Goal: Task Accomplishment & Management: Use online tool/utility

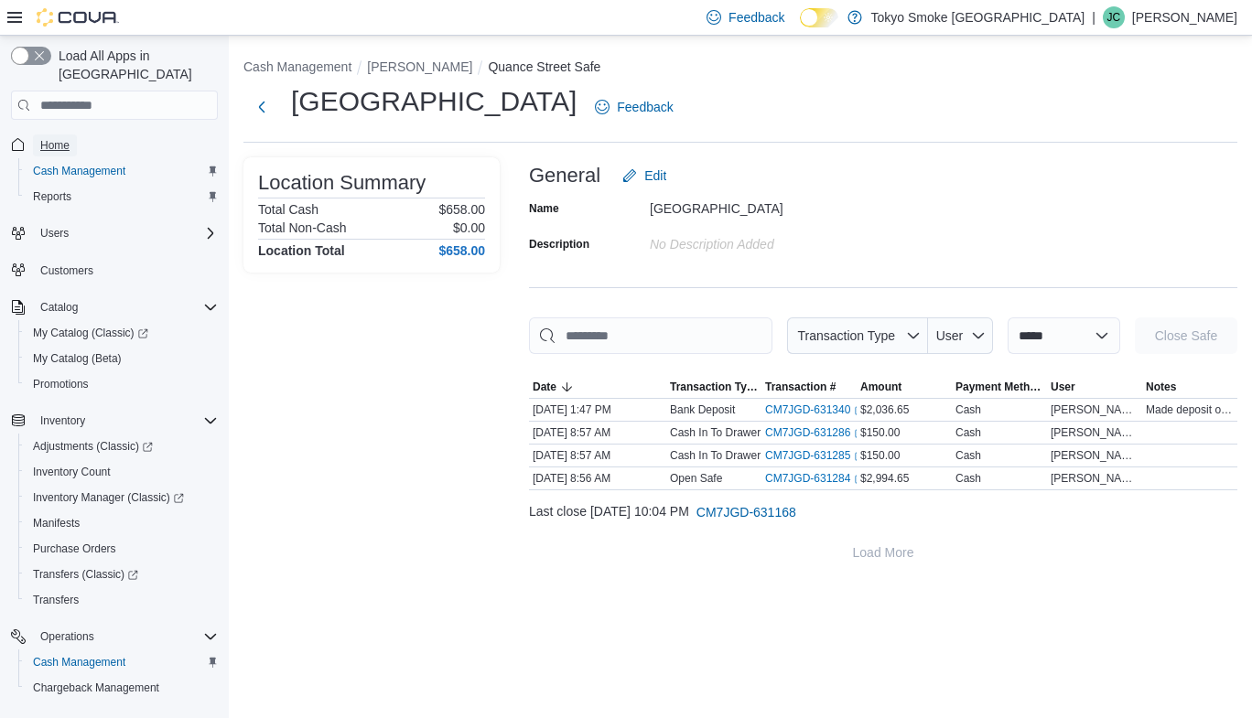
click at [49, 138] on span "Home" at bounding box center [54, 145] width 29 height 15
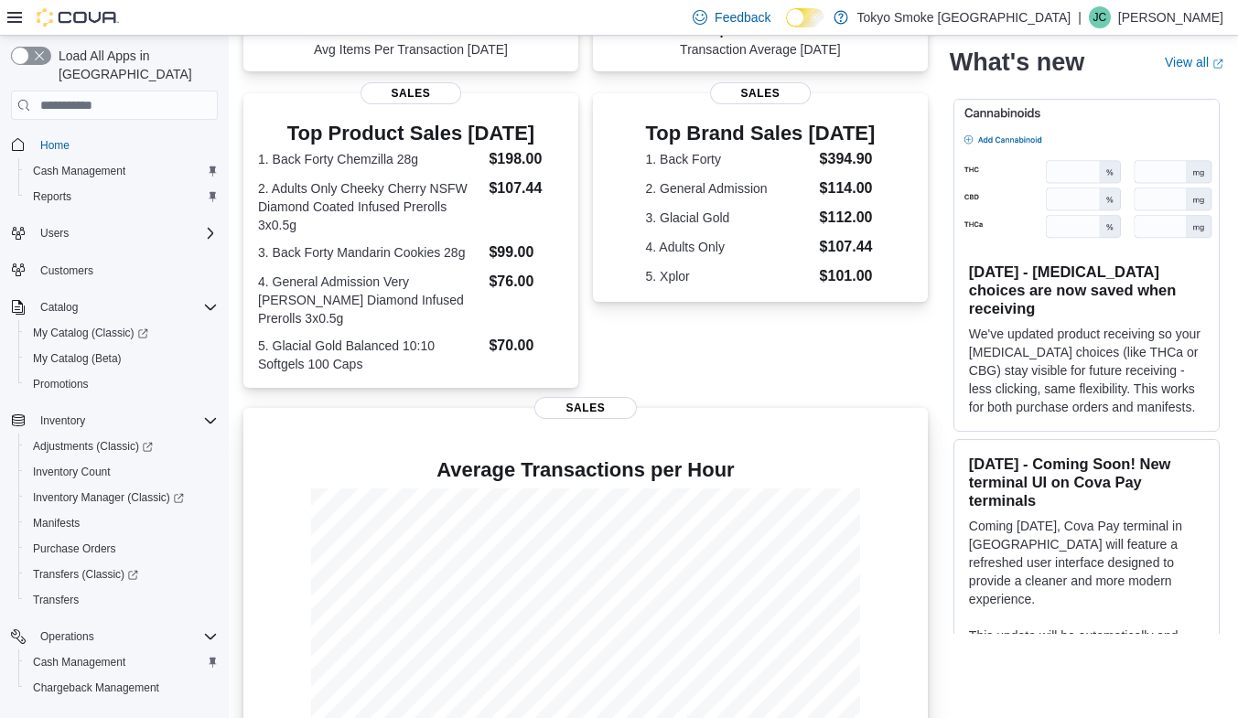
scroll to position [384, 0]
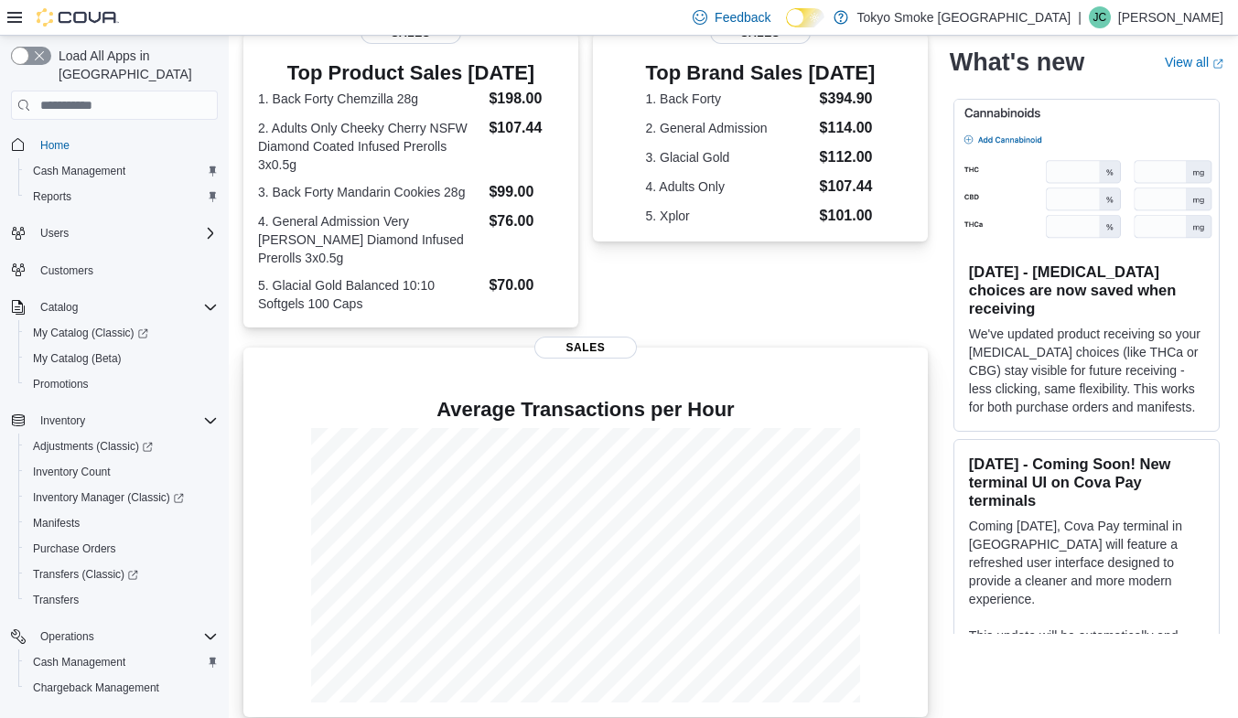
click at [607, 337] on span "Sales" at bounding box center [586, 348] width 103 height 22
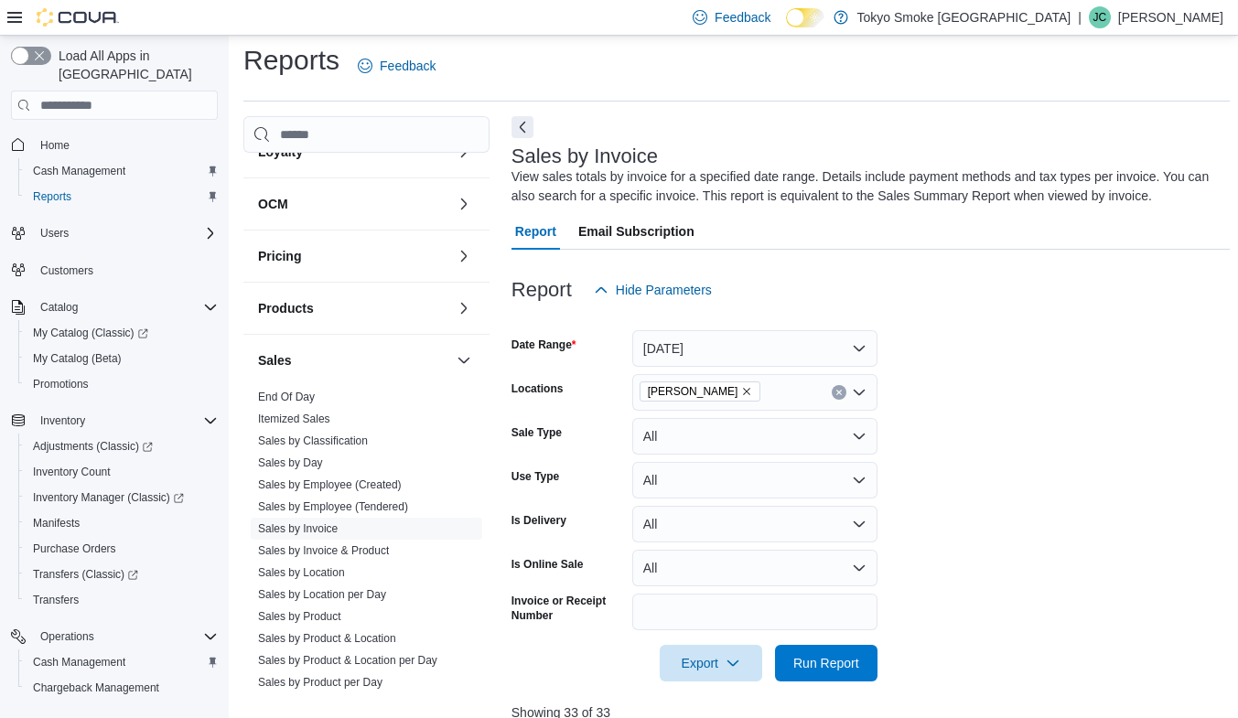
scroll to position [824, 0]
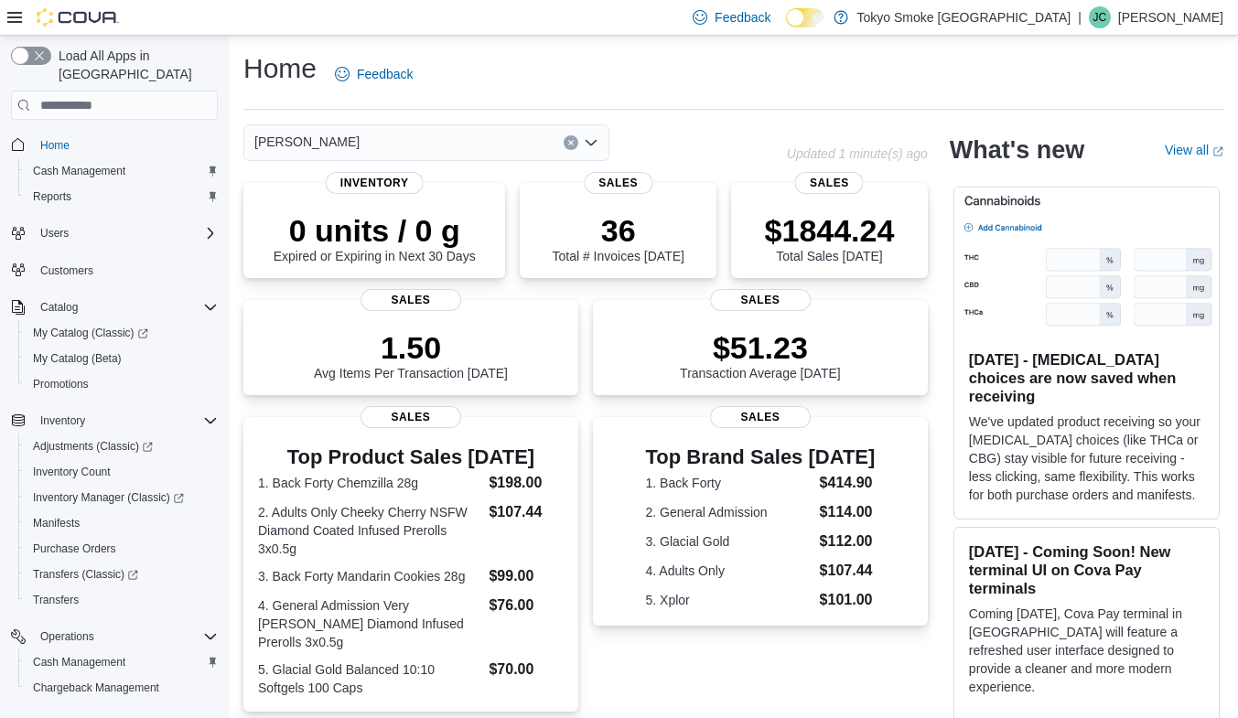
click at [14, 22] on icon at bounding box center [14, 17] width 15 height 15
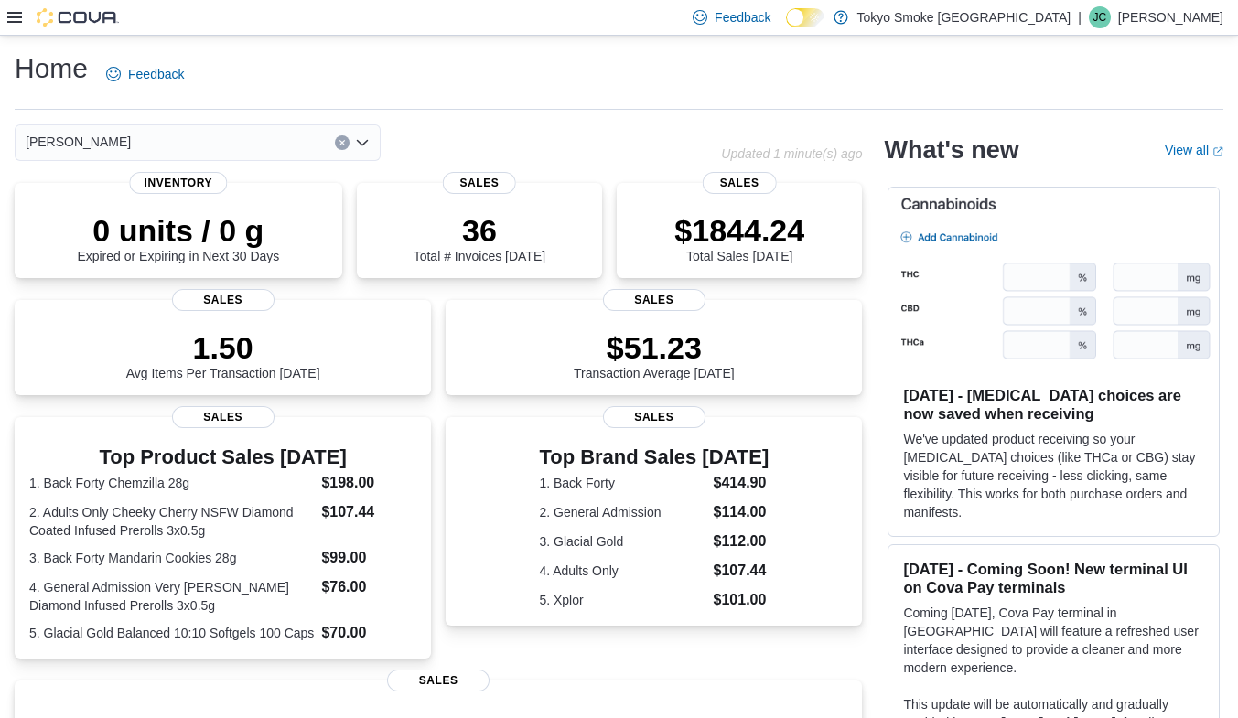
click at [21, 14] on icon at bounding box center [14, 17] width 15 height 15
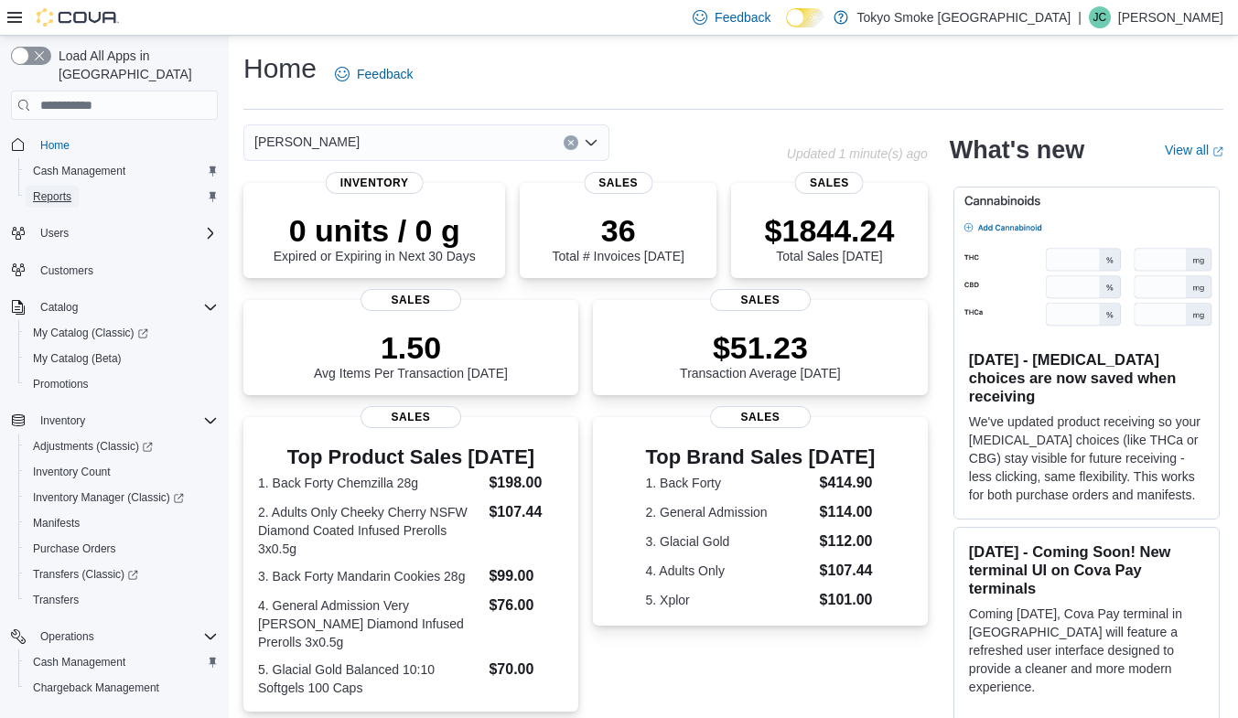
click at [67, 189] on span "Reports" at bounding box center [52, 196] width 38 height 15
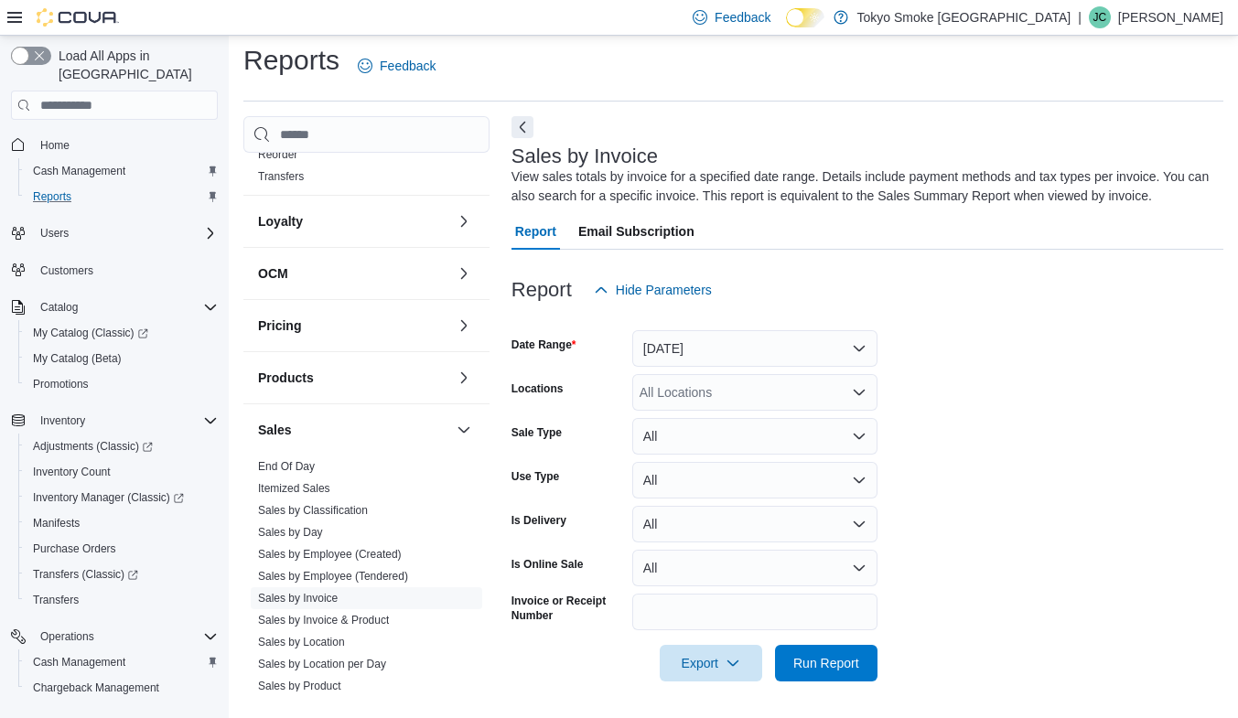
scroll to position [824, 0]
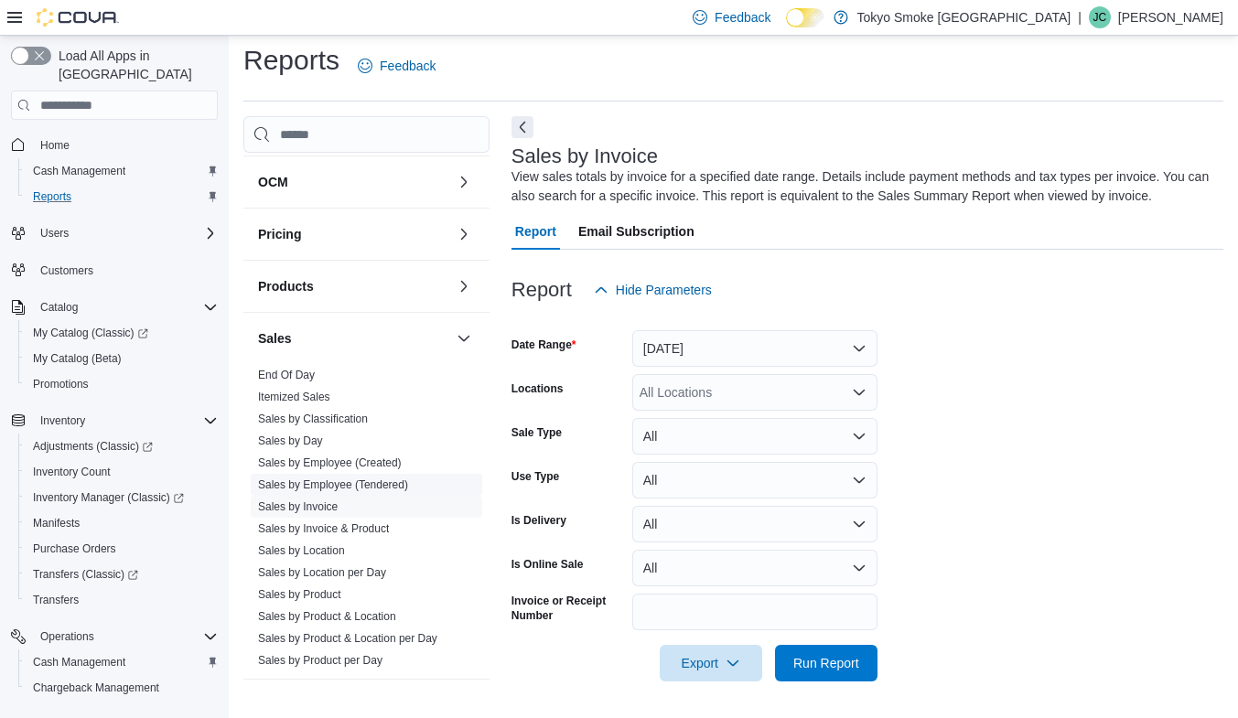
click at [364, 479] on link "Sales by Employee (Tendered)" at bounding box center [333, 485] width 150 height 13
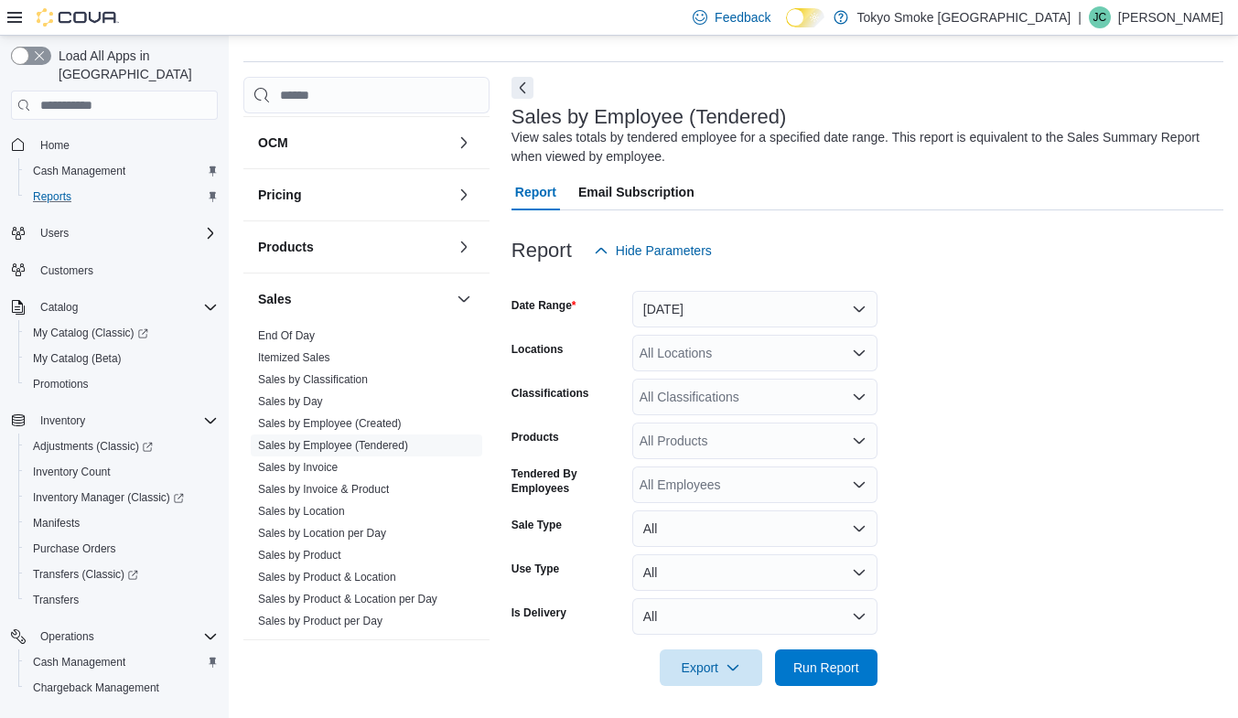
scroll to position [52, 0]
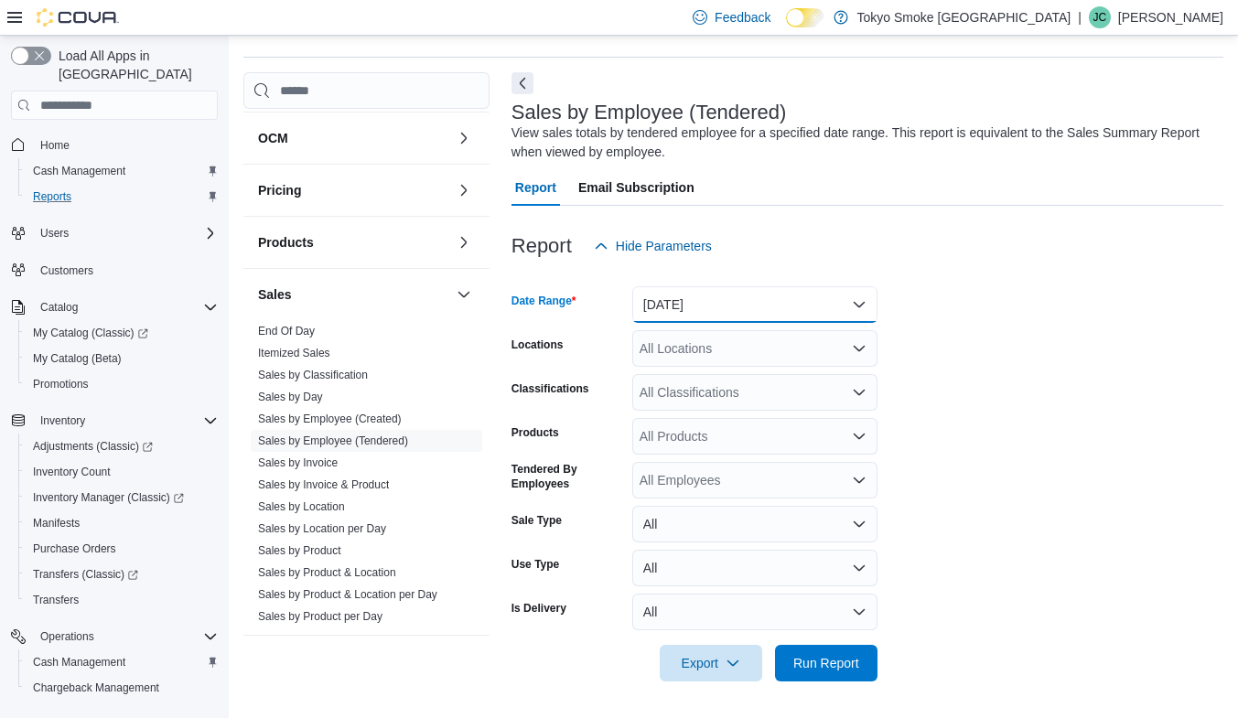
click at [823, 298] on button "Yesterday" at bounding box center [754, 304] width 245 height 37
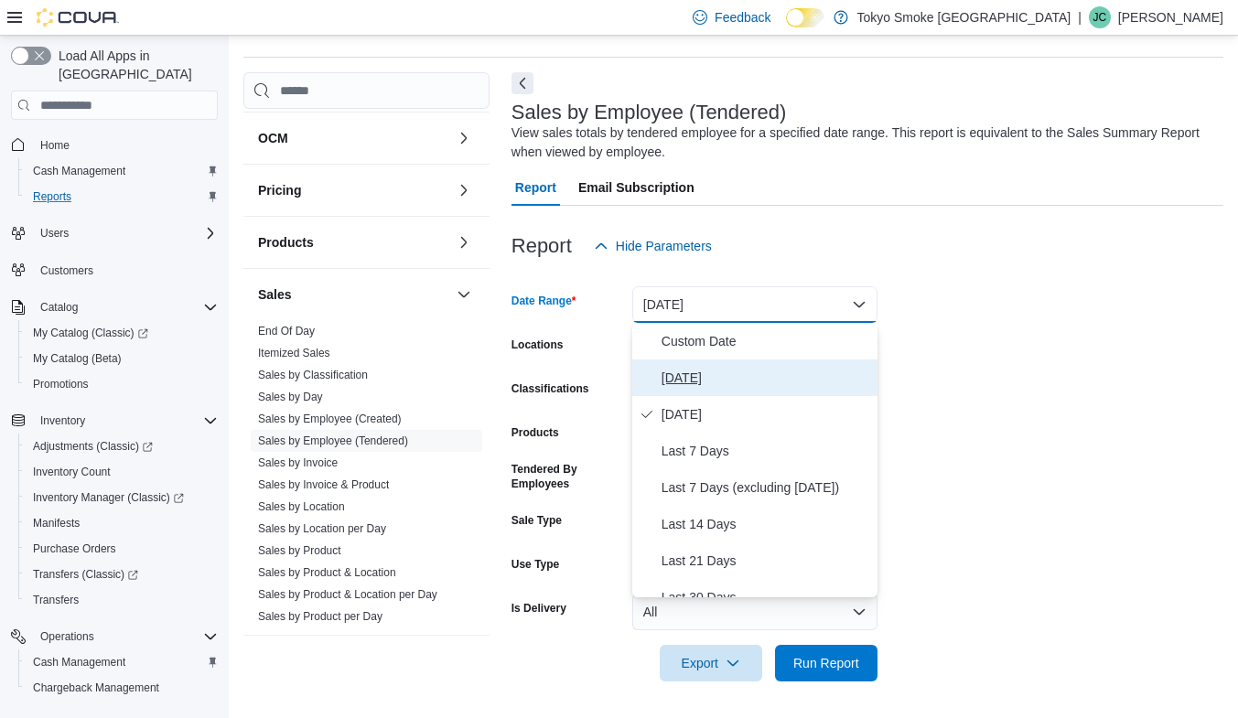
click at [693, 381] on span "[DATE]" at bounding box center [766, 378] width 209 height 22
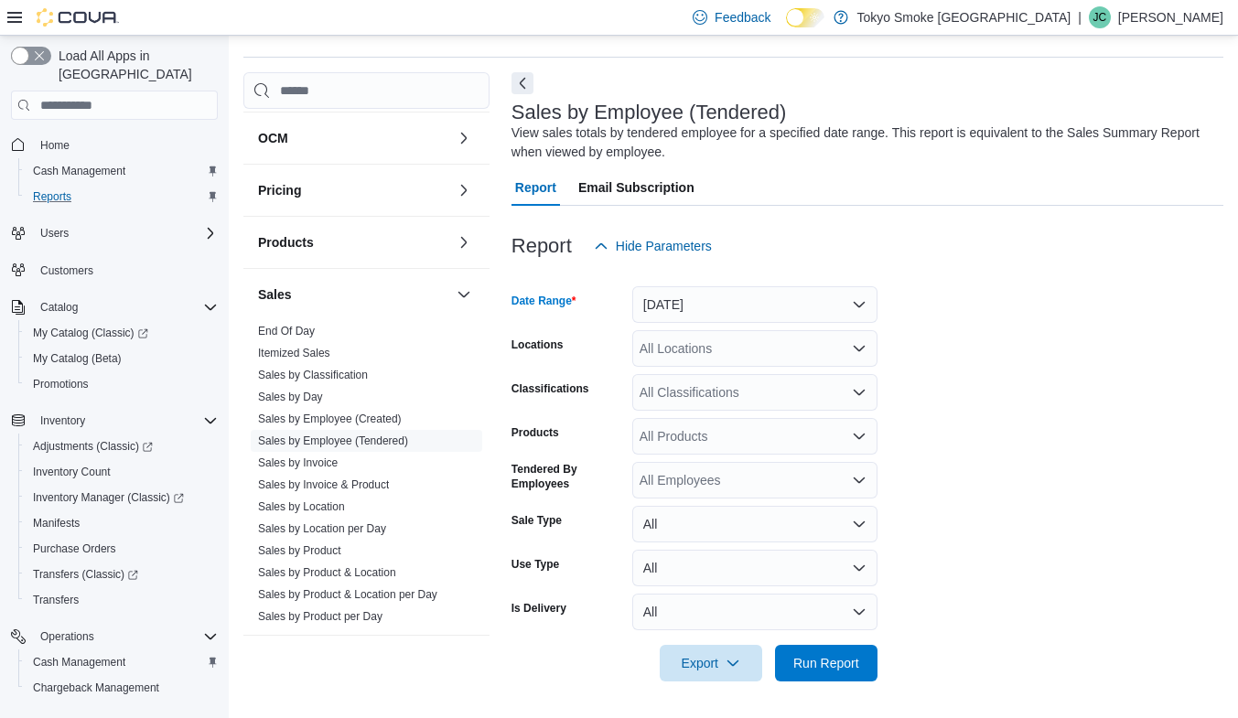
click at [706, 346] on div "All Locations" at bounding box center [754, 348] width 245 height 37
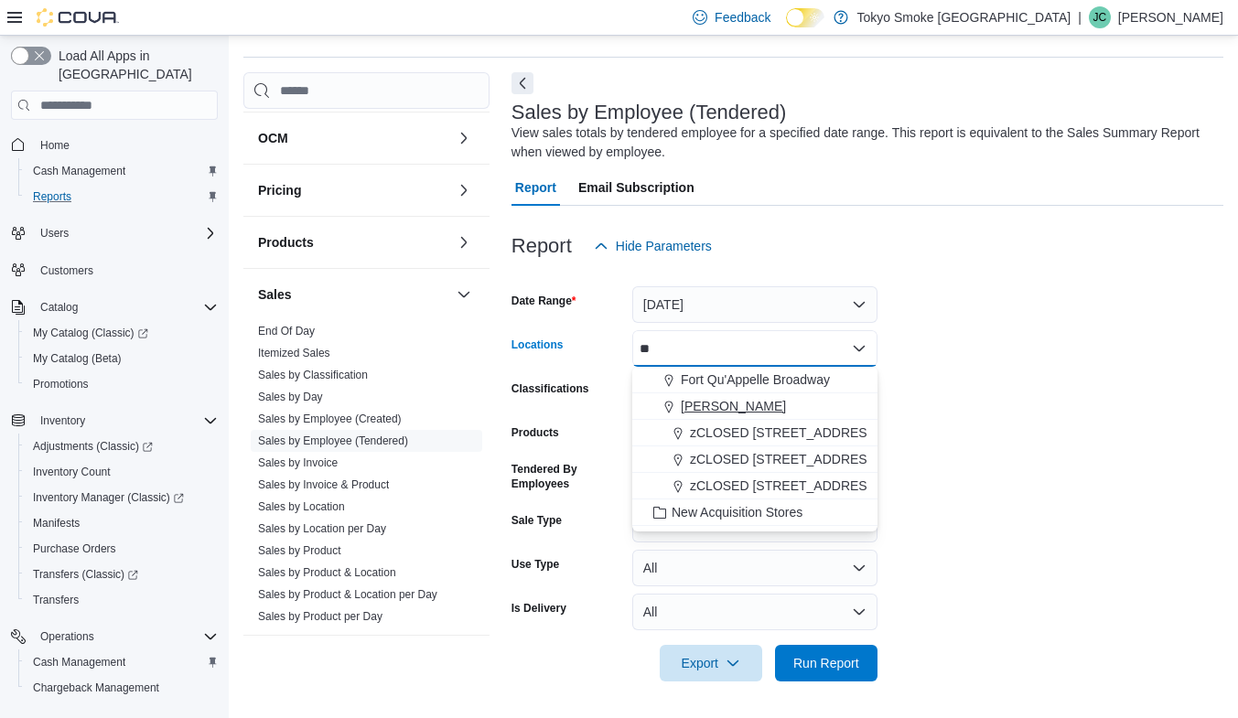
type input "**"
click at [753, 405] on span "[PERSON_NAME]" at bounding box center [733, 406] width 105 height 18
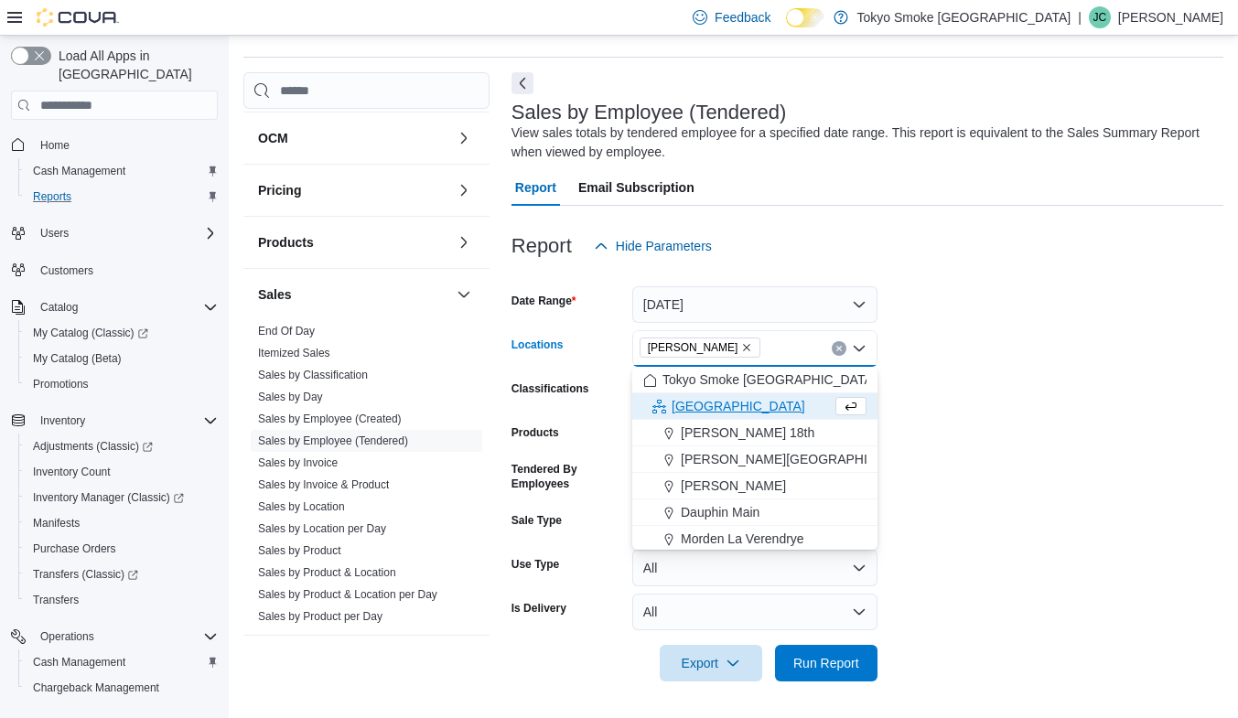
click at [1077, 418] on form "Date Range Today Locations Regina Quance Combo box. Selected. Regina Quance. Pr…" at bounding box center [868, 473] width 712 height 417
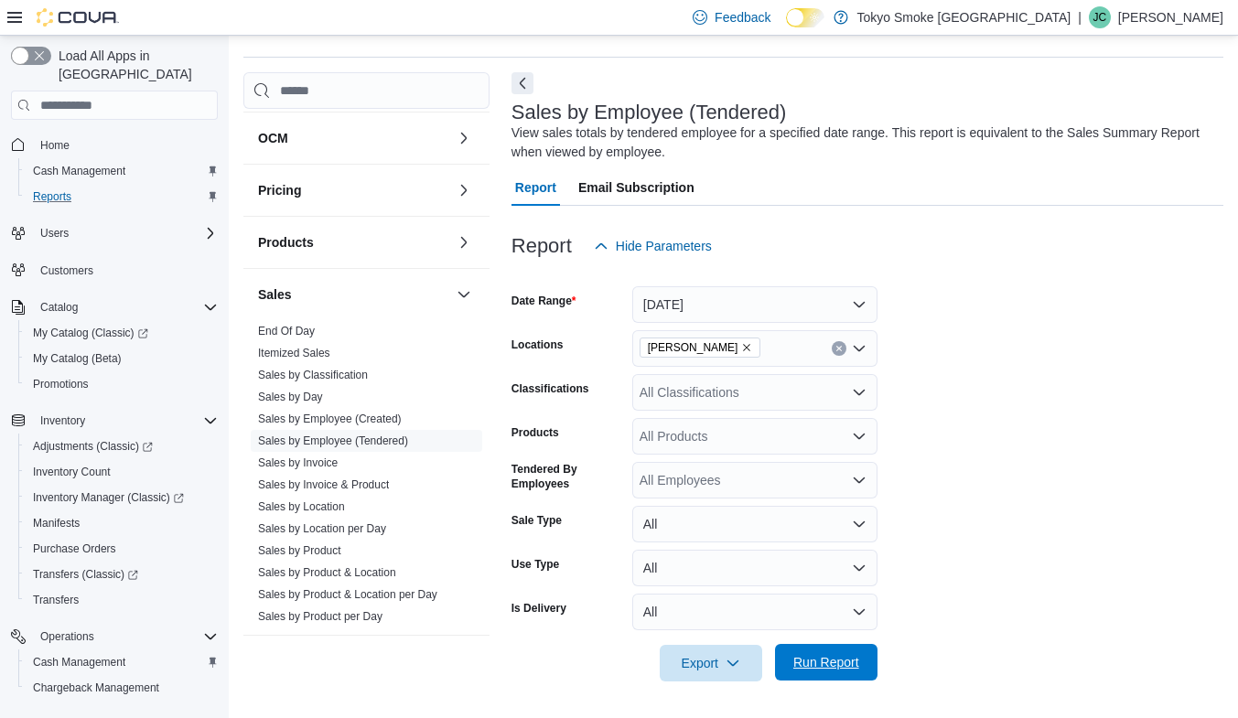
click at [821, 648] on span "Run Report" at bounding box center [826, 662] width 81 height 37
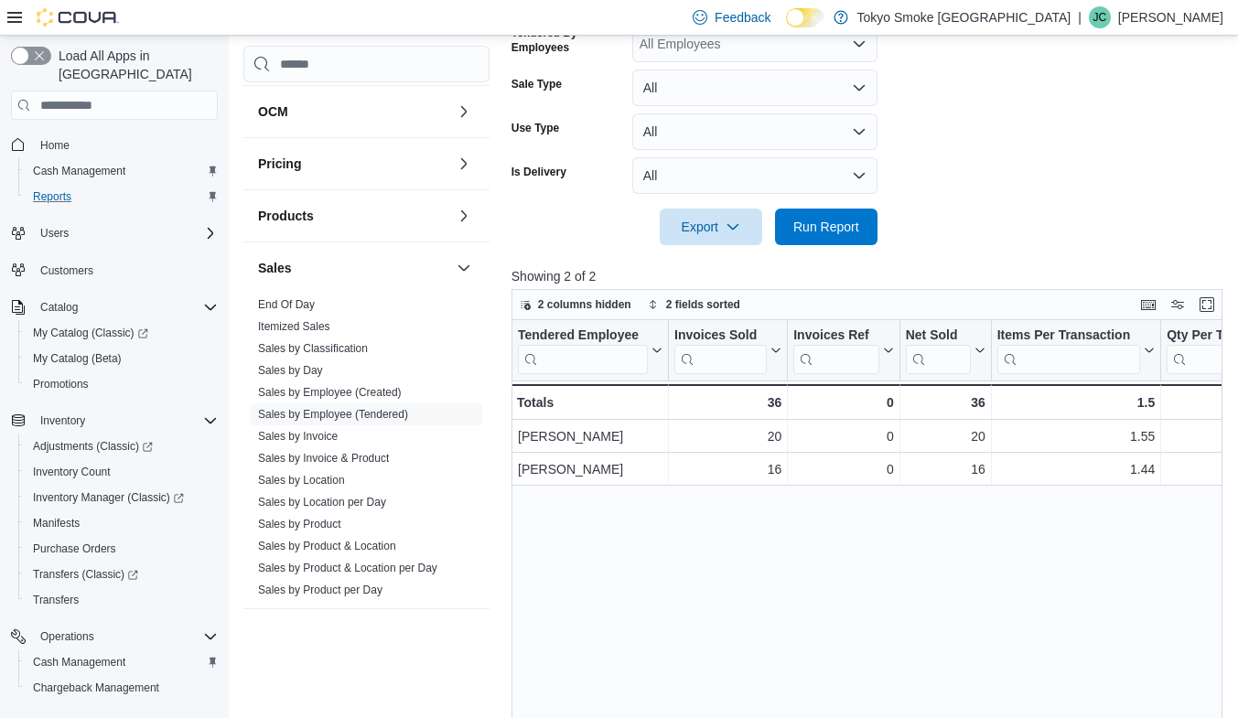
scroll to position [510, 0]
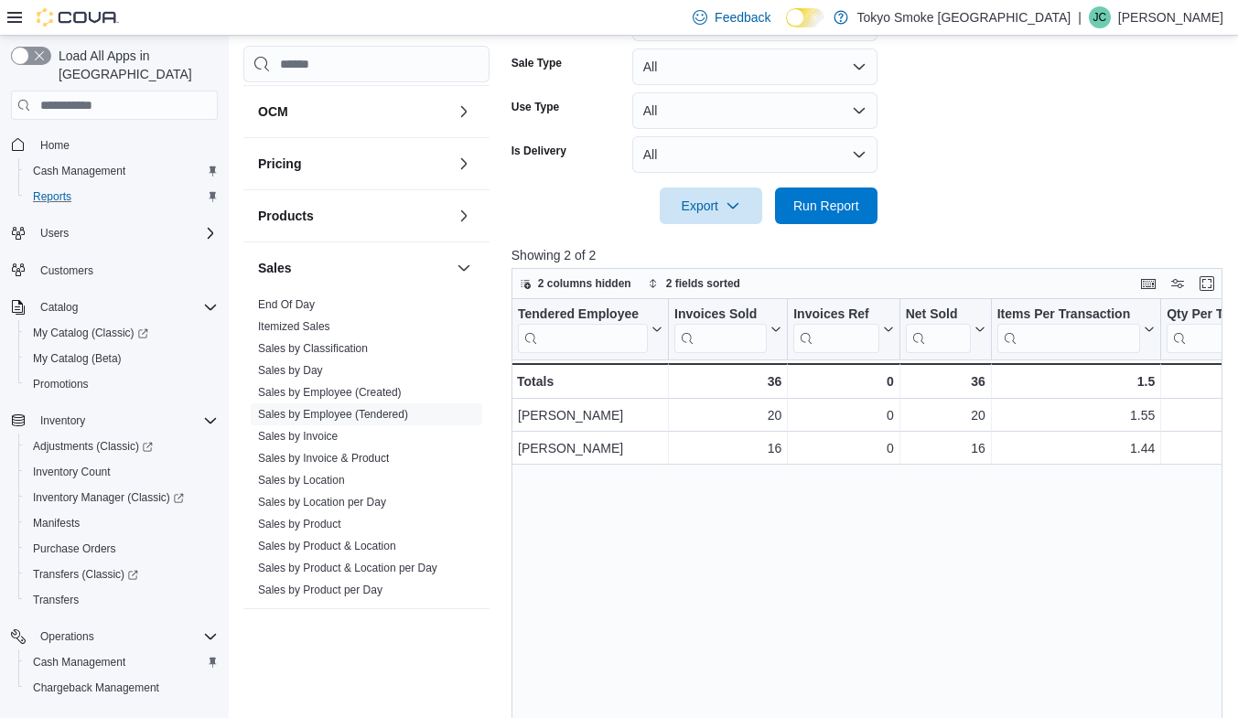
click at [653, 564] on div "Tendered Employee Click to view column header actions Invoices Sold Click to vi…" at bounding box center [871, 571] width 718 height 544
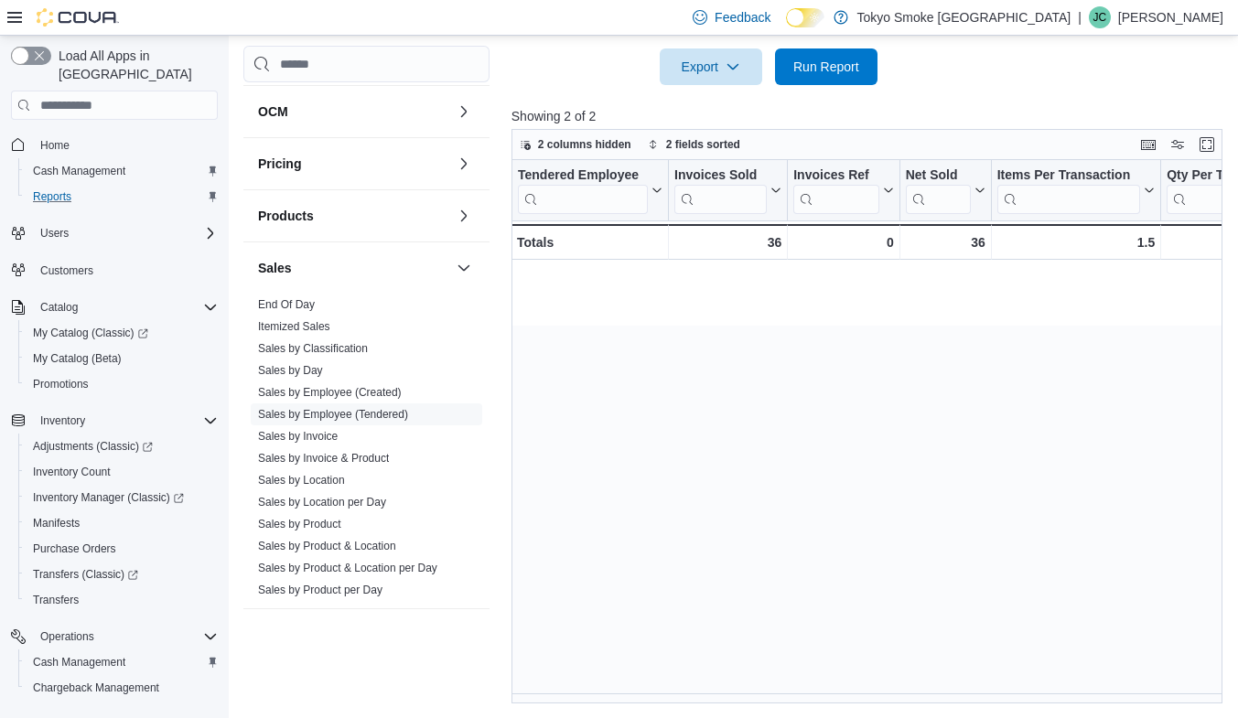
scroll to position [0, 0]
click at [834, 431] on div "Tendered Employee Click to view column header actions Invoices Sold Click to vi…" at bounding box center [871, 432] width 718 height 544
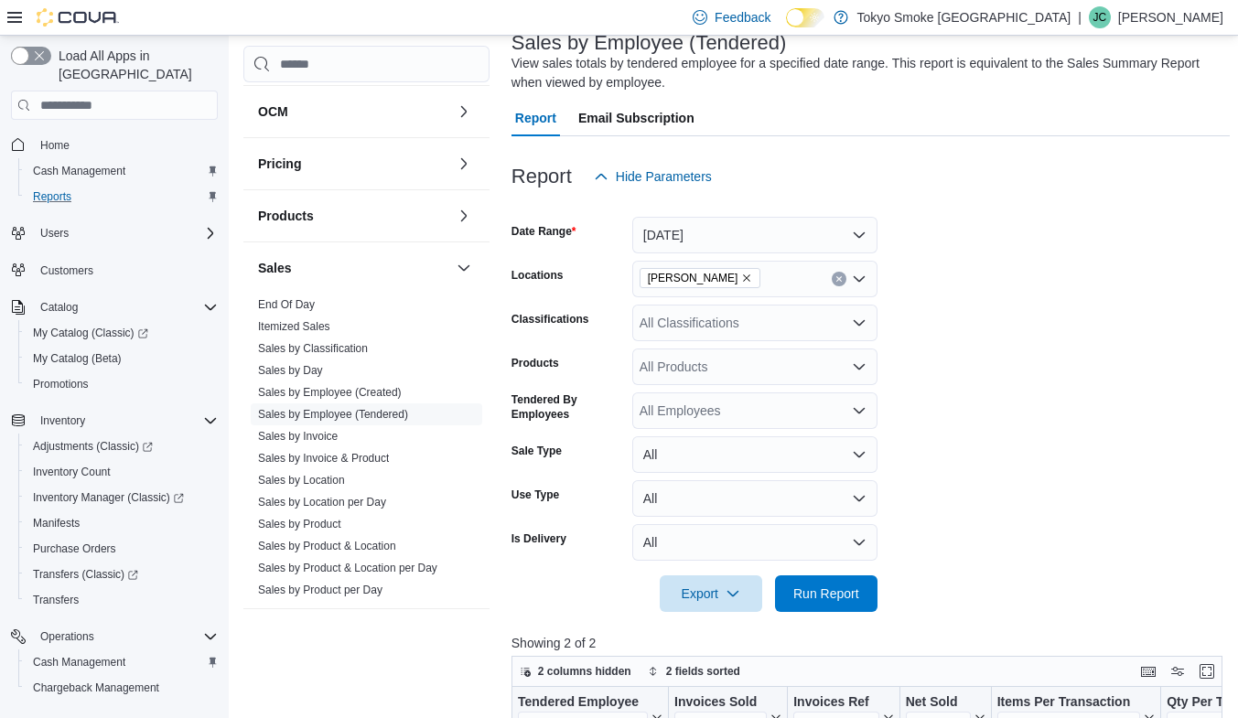
scroll to position [100, 0]
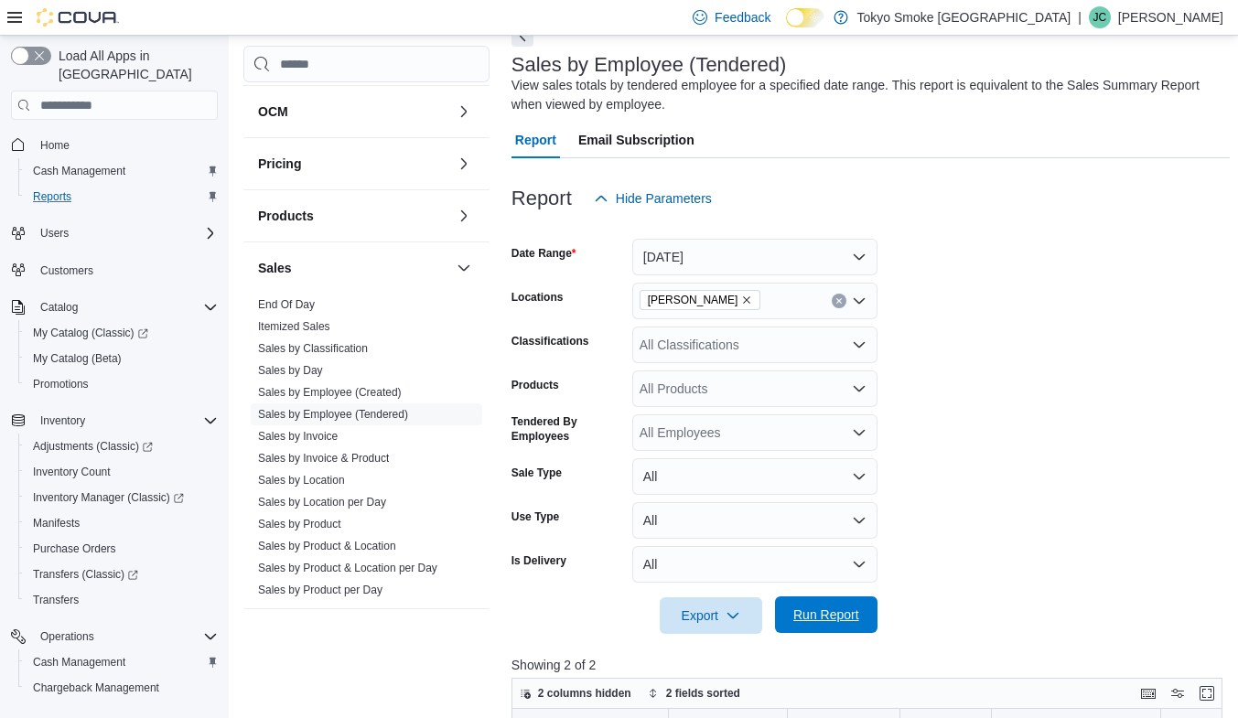
click at [848, 610] on span "Run Report" at bounding box center [827, 615] width 66 height 18
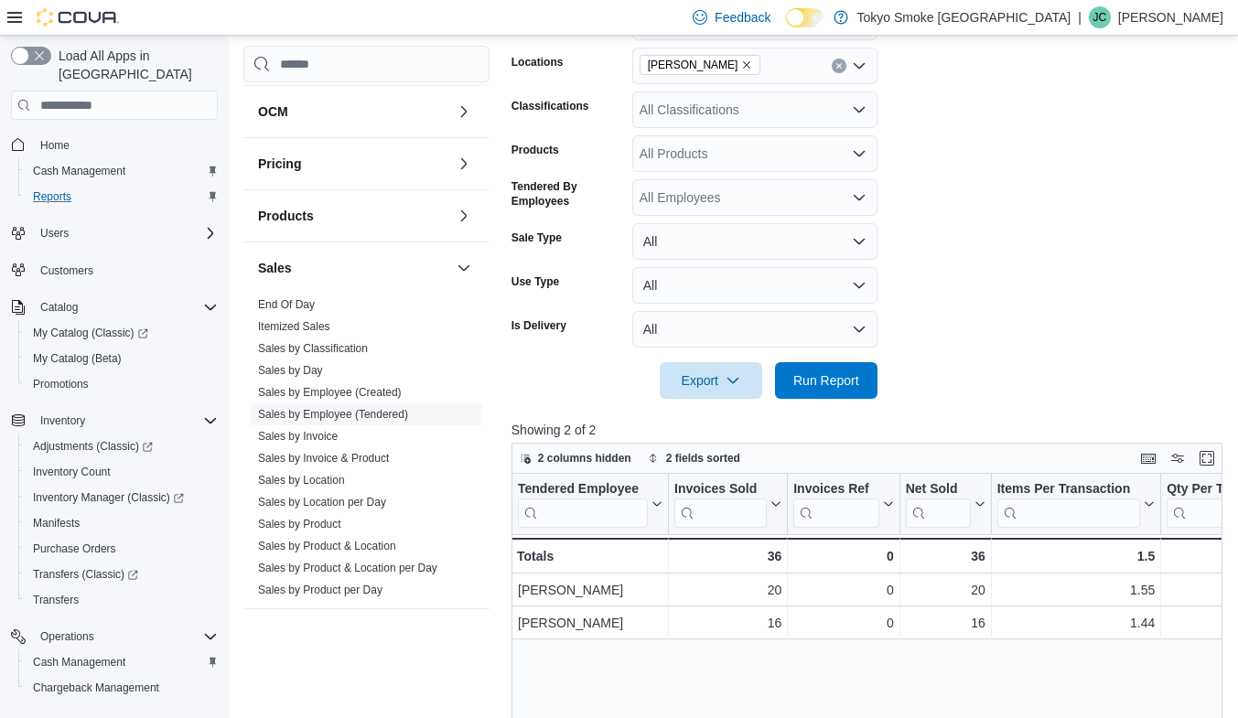
scroll to position [374, 0]
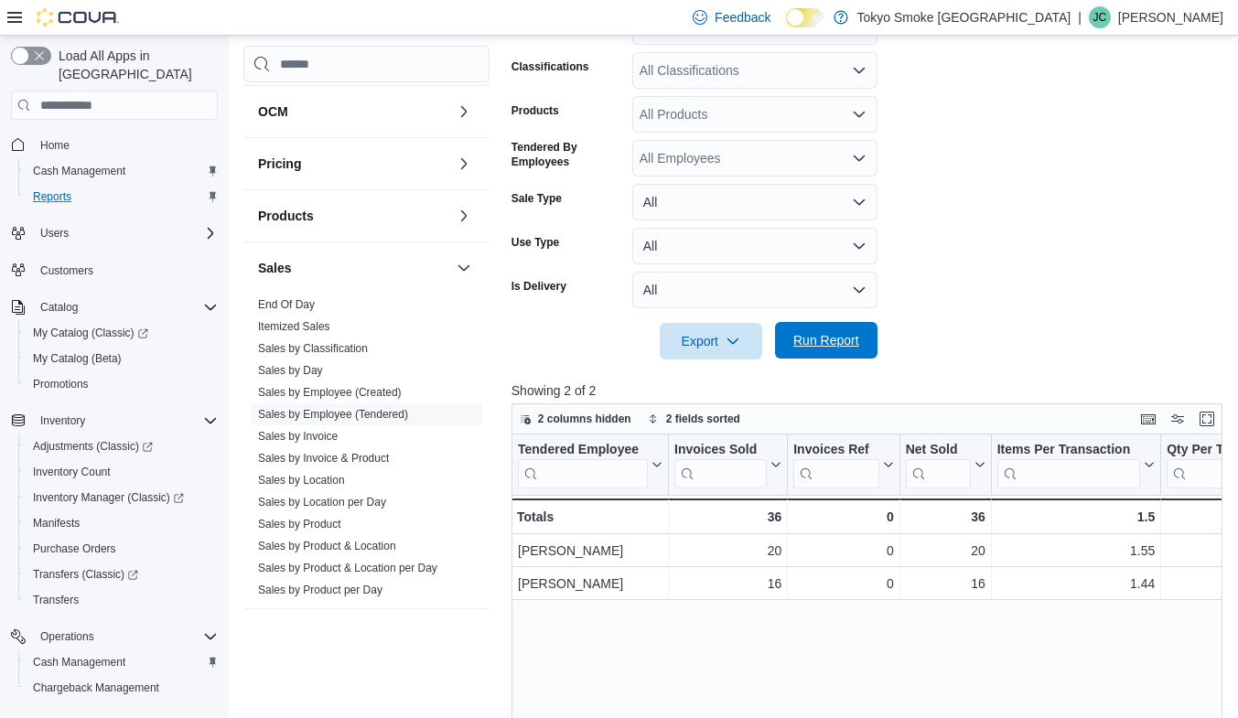
click at [841, 352] on span "Run Report" at bounding box center [826, 340] width 81 height 37
click at [825, 335] on span "Run Report" at bounding box center [827, 340] width 66 height 18
click at [847, 346] on span "Run Report" at bounding box center [827, 340] width 66 height 18
click at [340, 408] on link "Sales by Employee (Tendered)" at bounding box center [333, 414] width 150 height 13
click at [838, 339] on span "Run Report" at bounding box center [827, 340] width 66 height 18
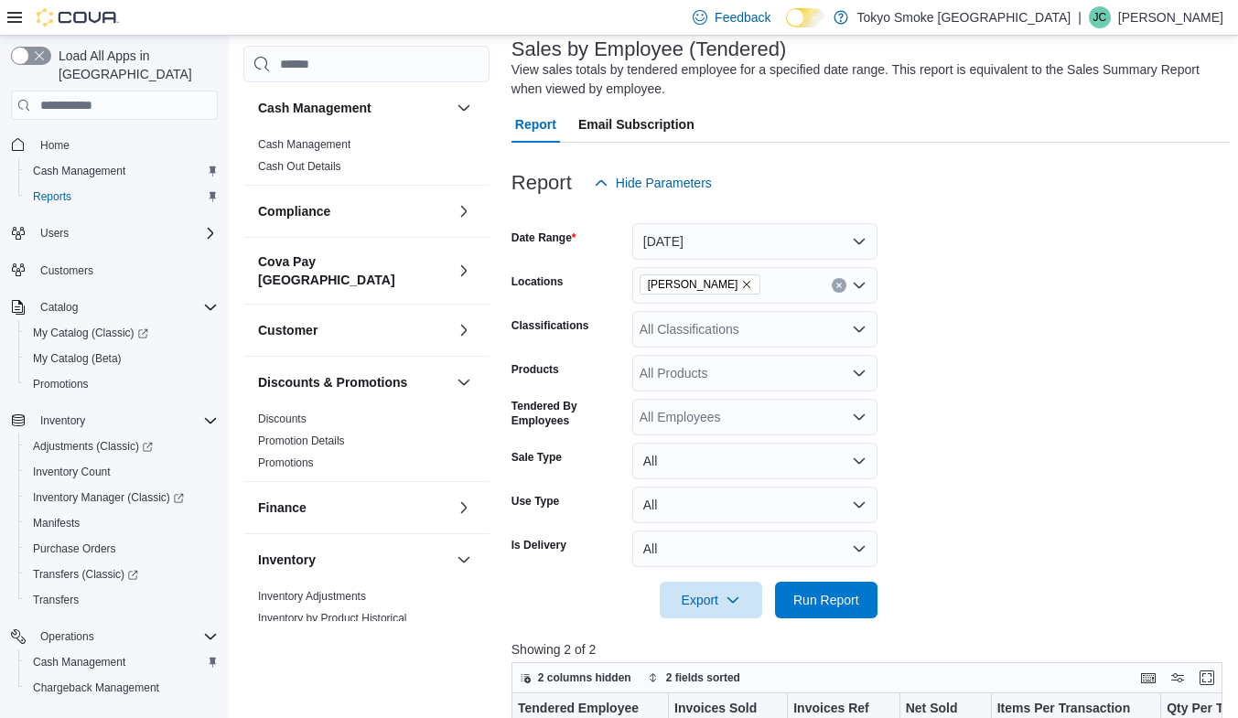
scroll to position [327, 0]
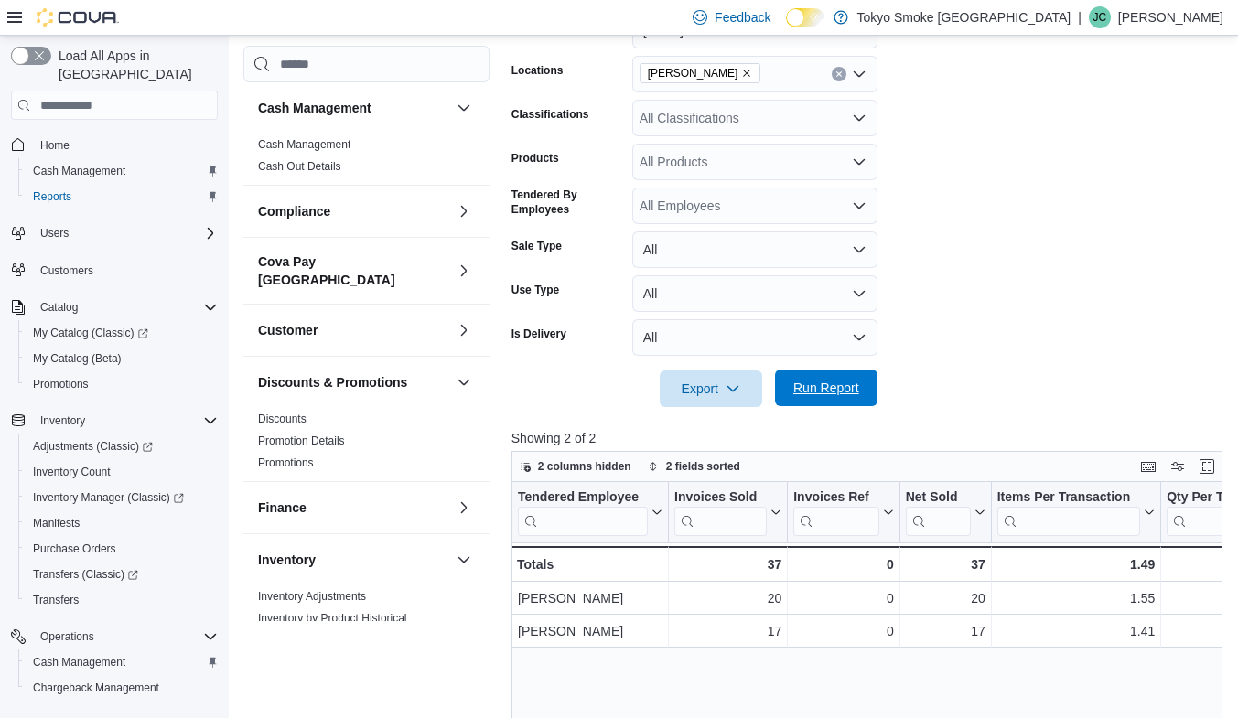
click at [842, 370] on form "Date Range [DATE] Locations [PERSON_NAME] Classifications All Classifications P…" at bounding box center [871, 198] width 718 height 417
click at [841, 391] on span "Run Report" at bounding box center [827, 388] width 66 height 18
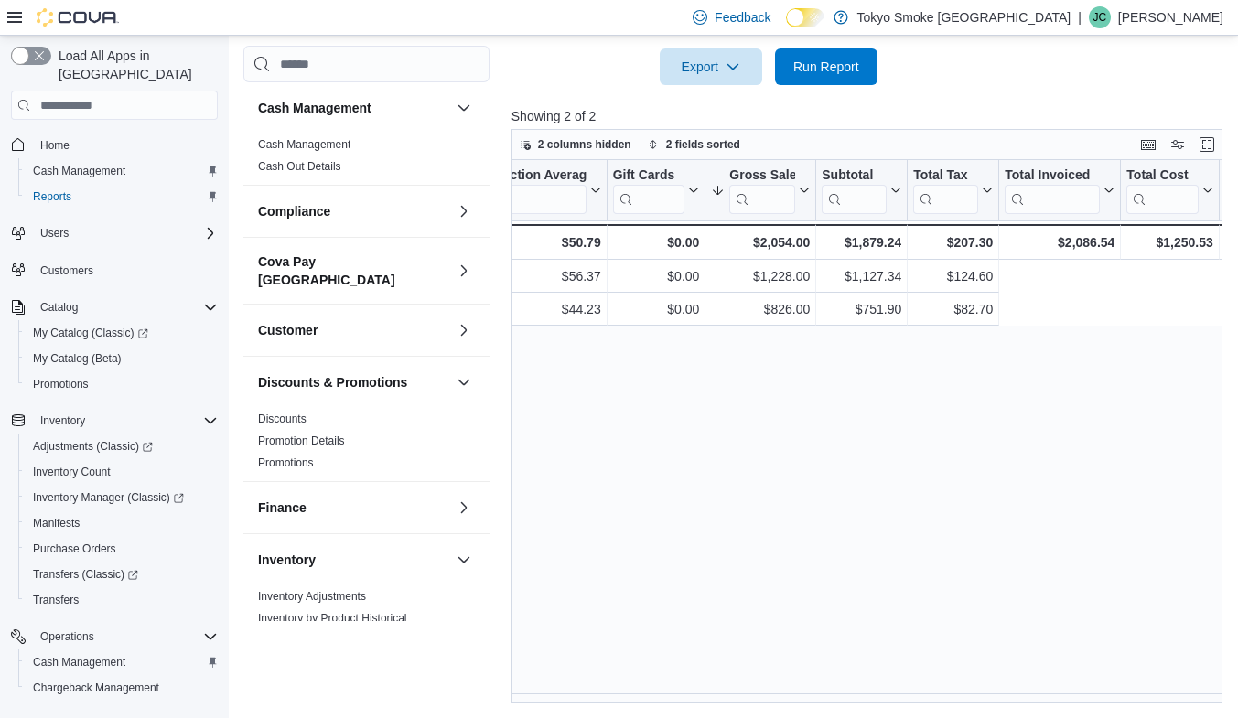
scroll to position [0, 0]
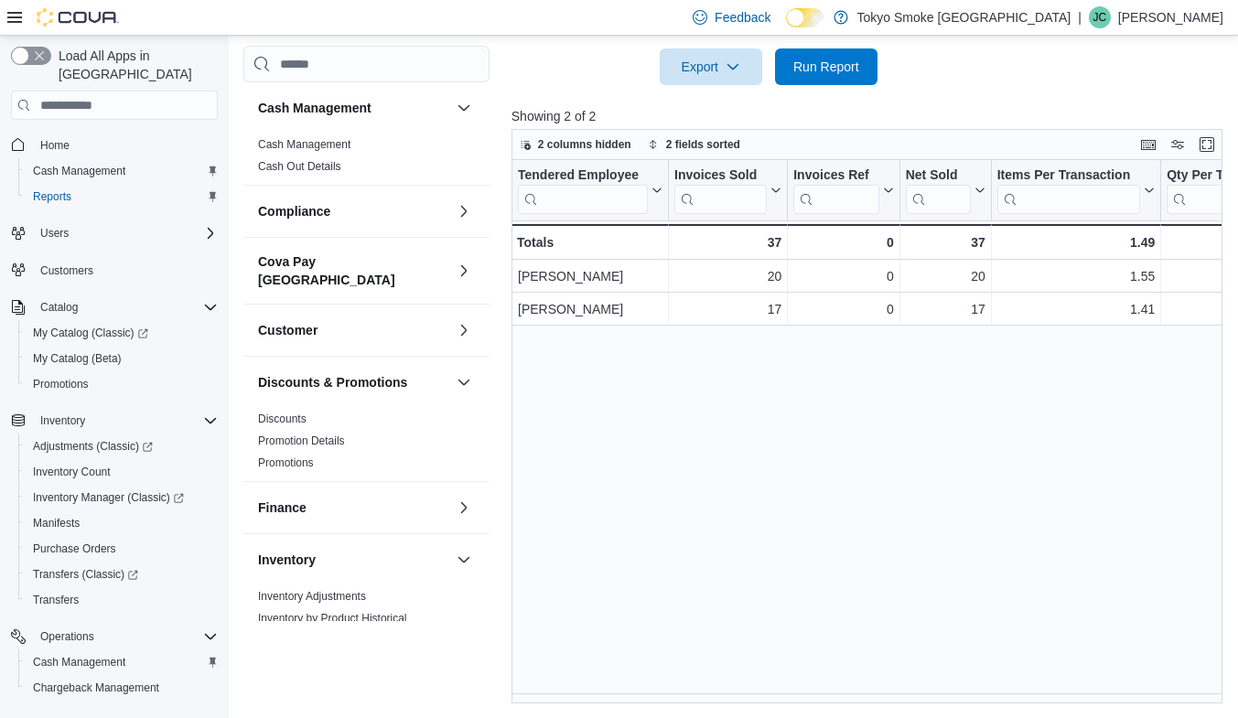
click at [871, 107] on p "Showing 2 of 2" at bounding box center [871, 116] width 718 height 18
